Goal: Task Accomplishment & Management: Complete application form

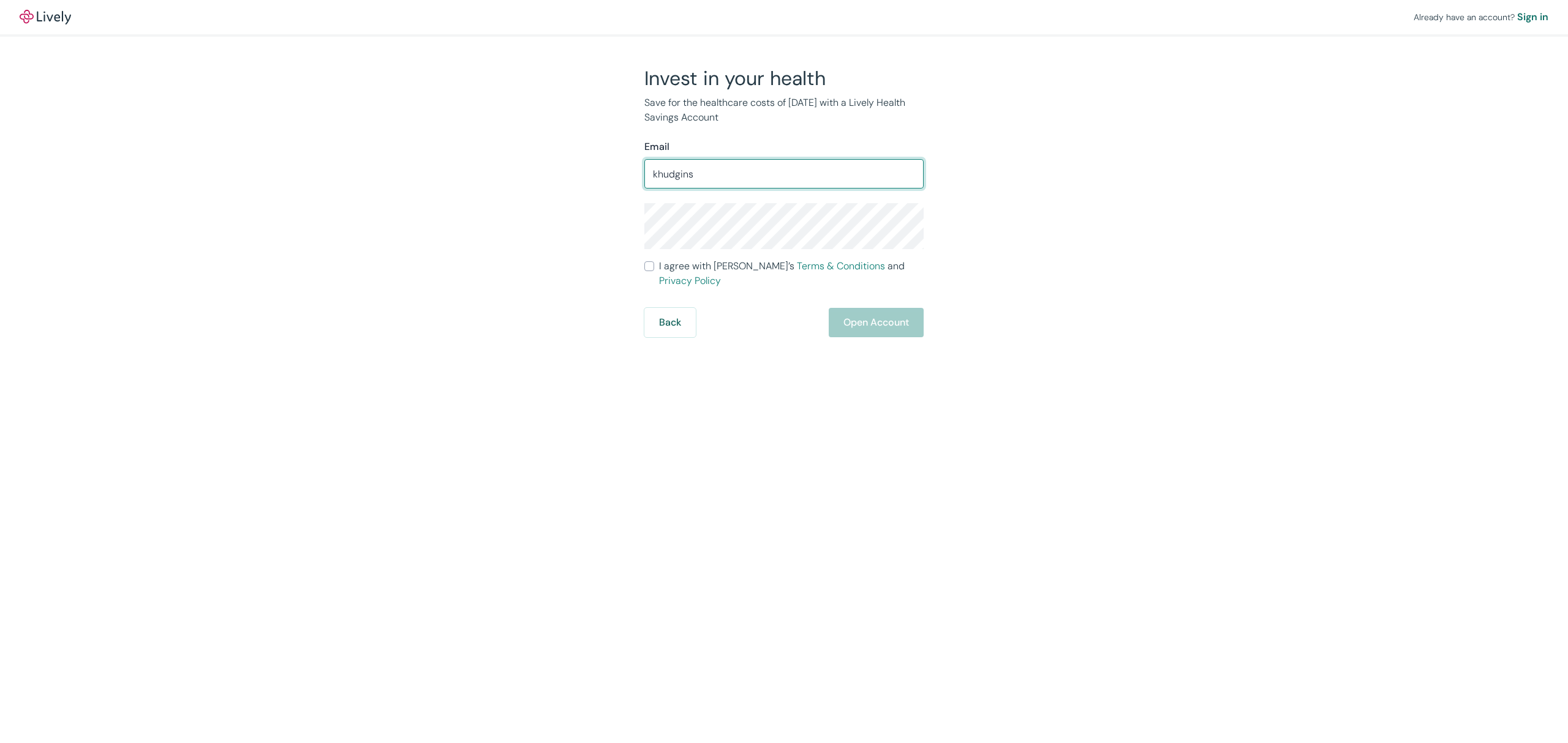
type input "[EMAIL_ADDRESS][DOMAIN_NAME]"
click at [1008, 238] on div "Invest in your health Save for the healthcare costs of [DATE] with a Lively Hea…" at bounding box center [776, 201] width 588 height 271
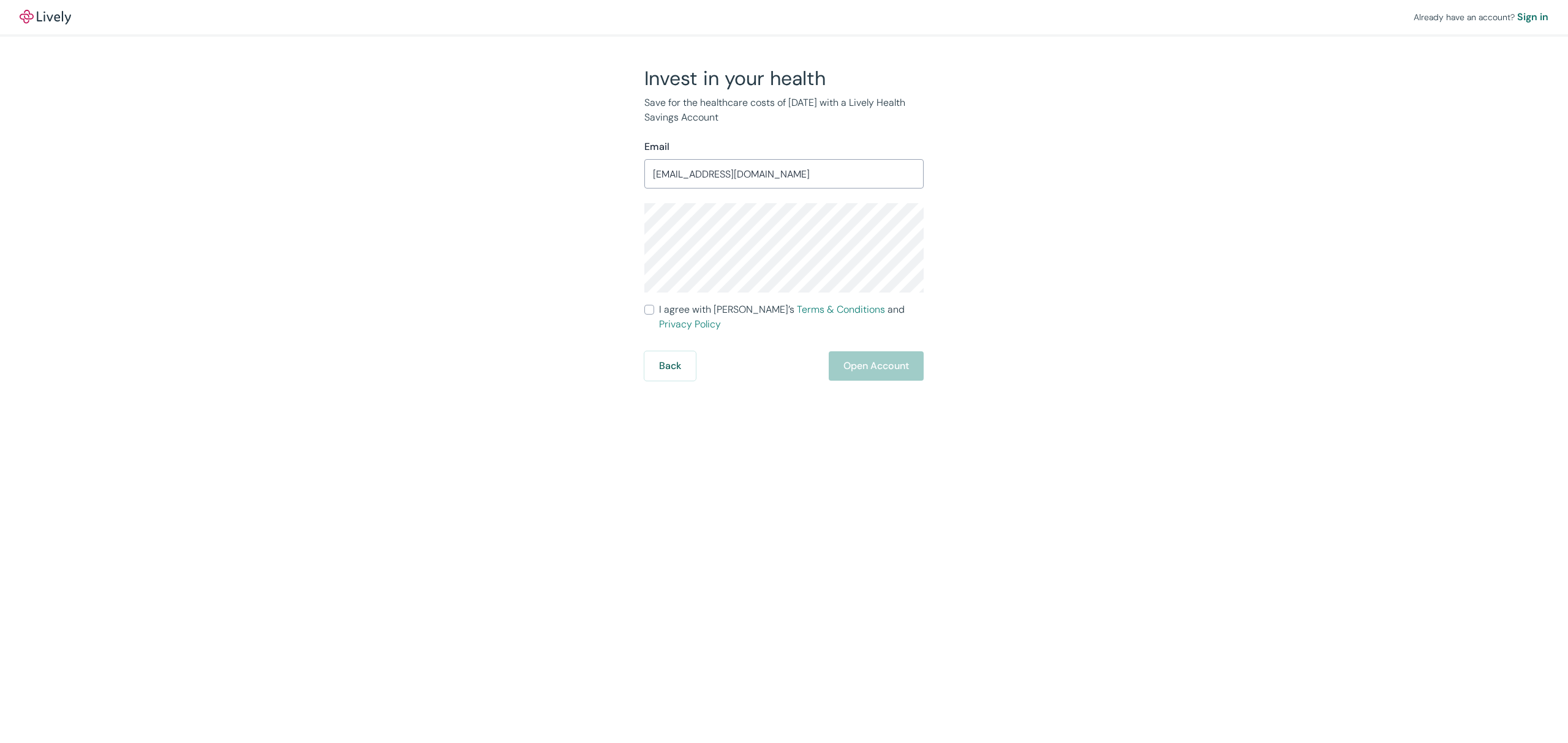
click at [650, 303] on label "I agree with Lively’s Terms & Conditions and Privacy Policy" at bounding box center [784, 317] width 280 height 29
click at [650, 305] on input "I agree with Lively’s Terms & Conditions and Privacy Policy" at bounding box center [649, 310] width 10 height 10
checkbox input "true"
click at [852, 355] on button "Open Account" at bounding box center [876, 366] width 95 height 29
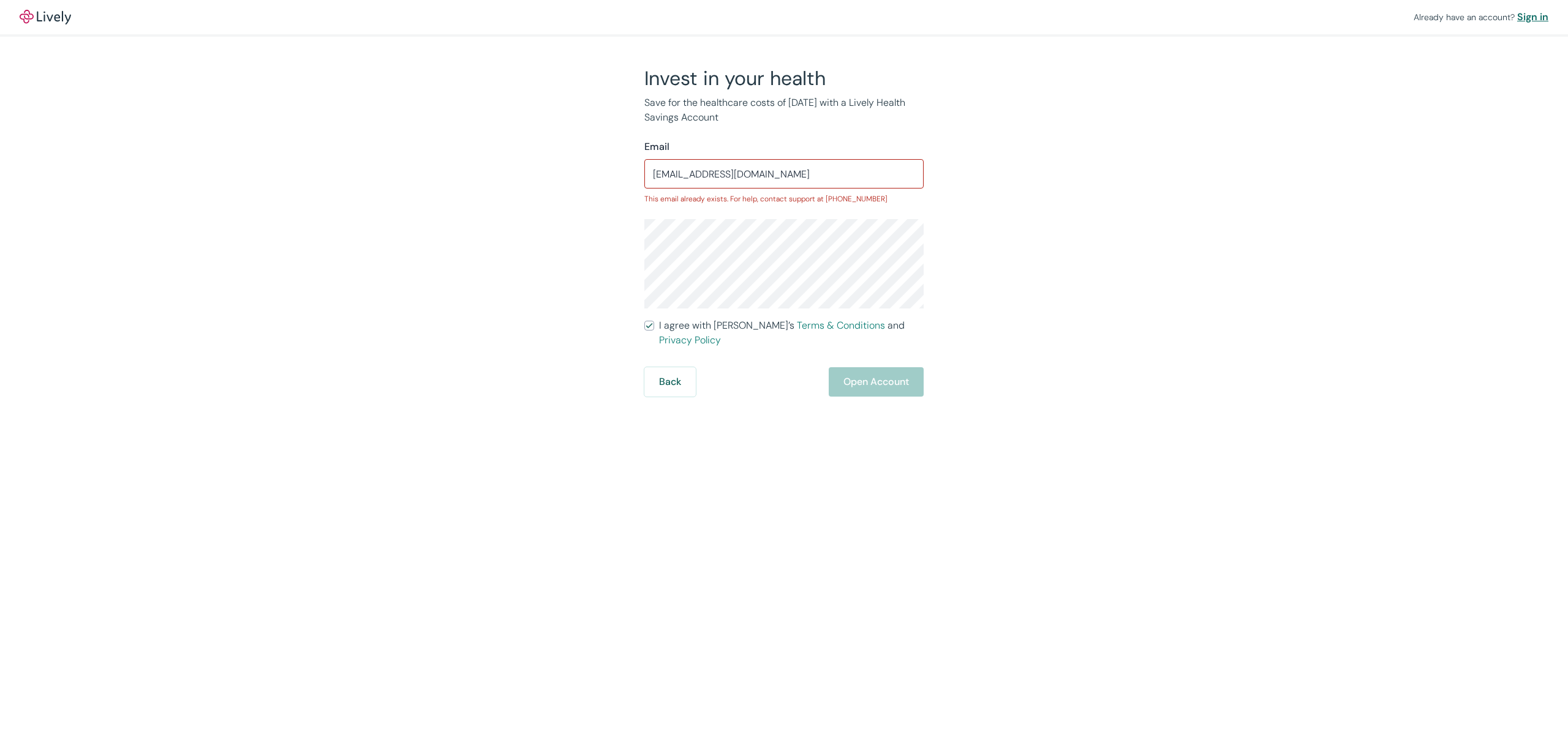
click at [1543, 12] on div "Sign in" at bounding box center [1532, 17] width 31 height 15
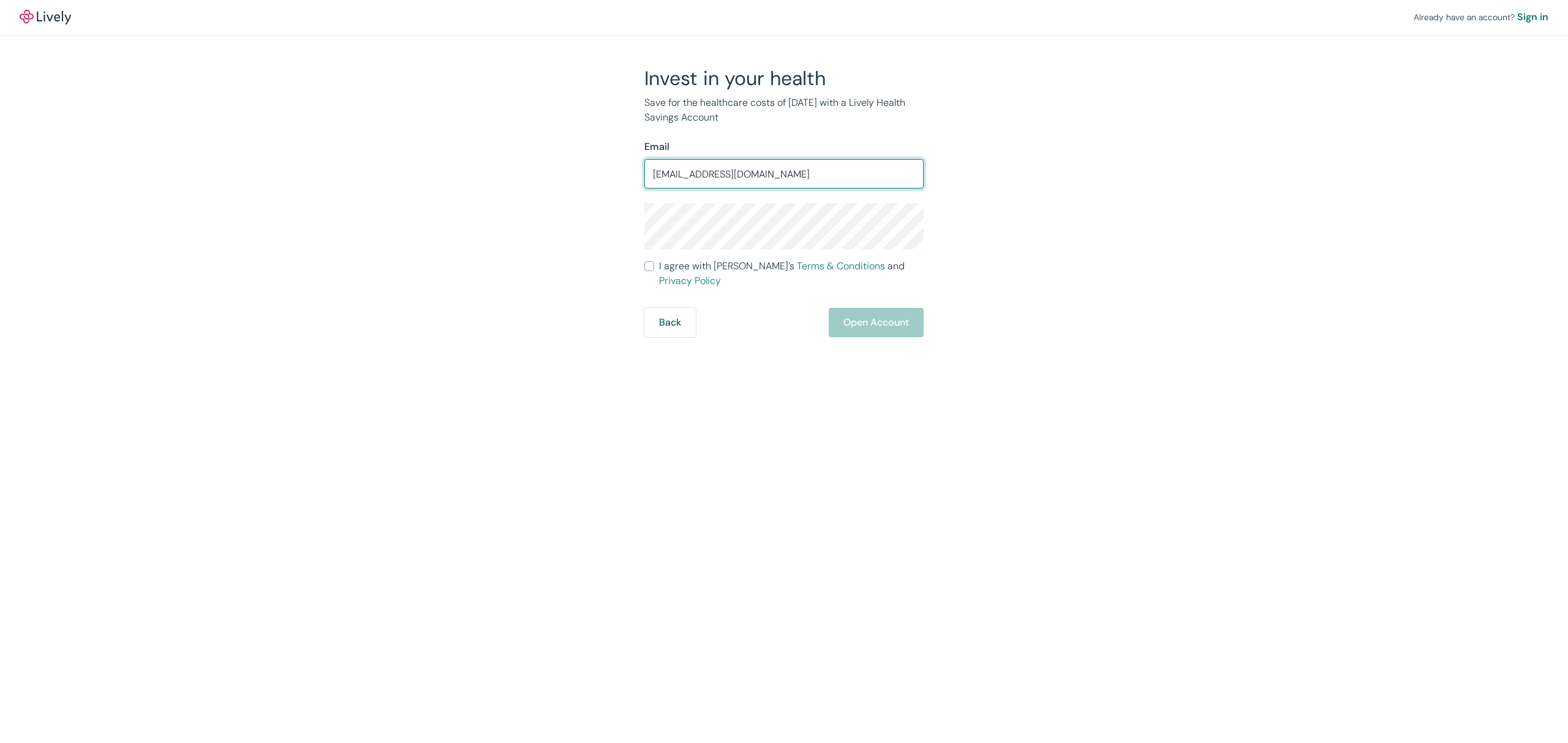
type input "info@newhopebenefits.net"
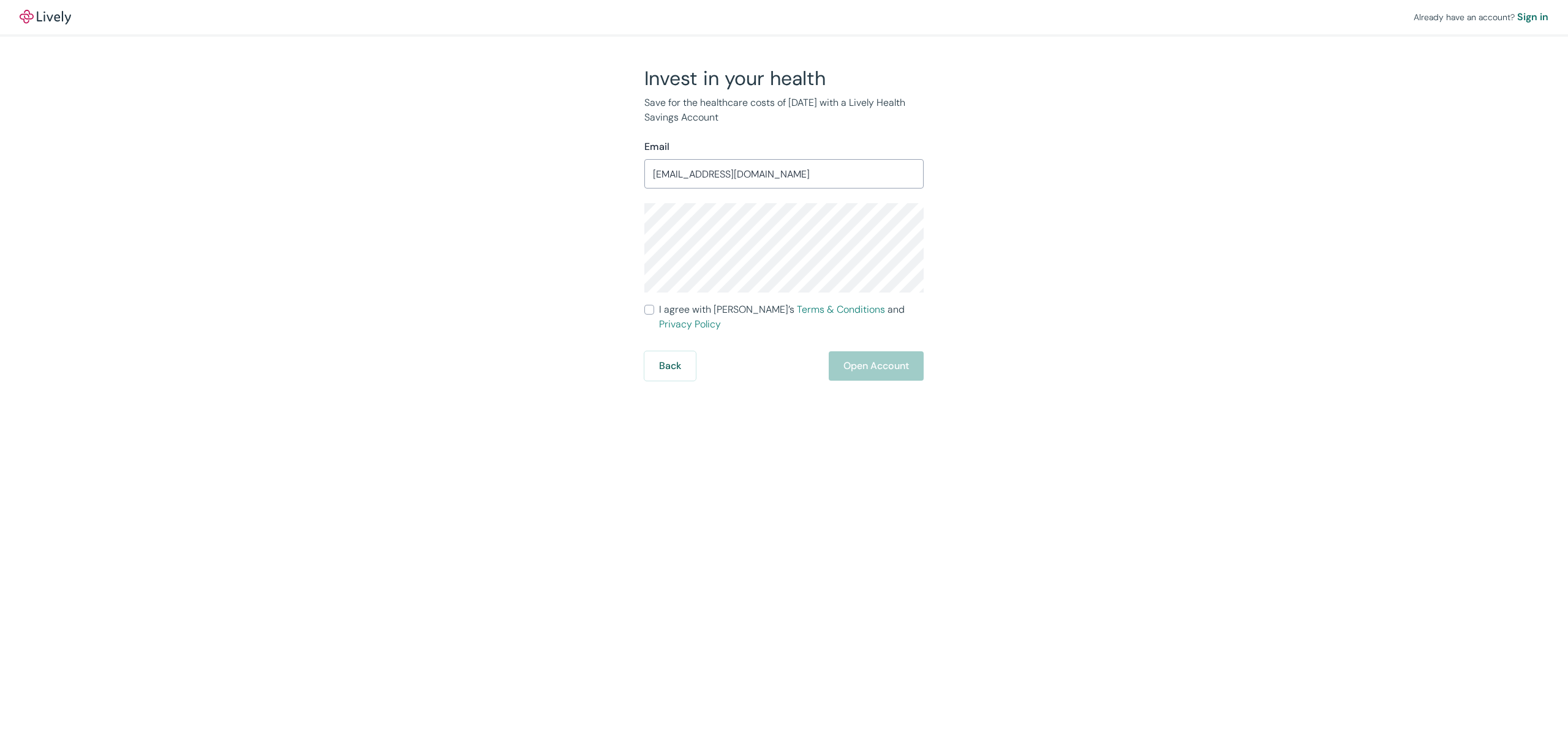
click at [655, 310] on label "I agree with Lively’s Terms & Conditions and Privacy Policy" at bounding box center [784, 317] width 280 height 29
click at [654, 310] on input "I agree with Lively’s Terms & Conditions and Privacy Policy" at bounding box center [649, 310] width 10 height 10
checkbox input "true"
click at [858, 352] on button "Open Account" at bounding box center [876, 366] width 95 height 29
